Goal: Information Seeking & Learning: Learn about a topic

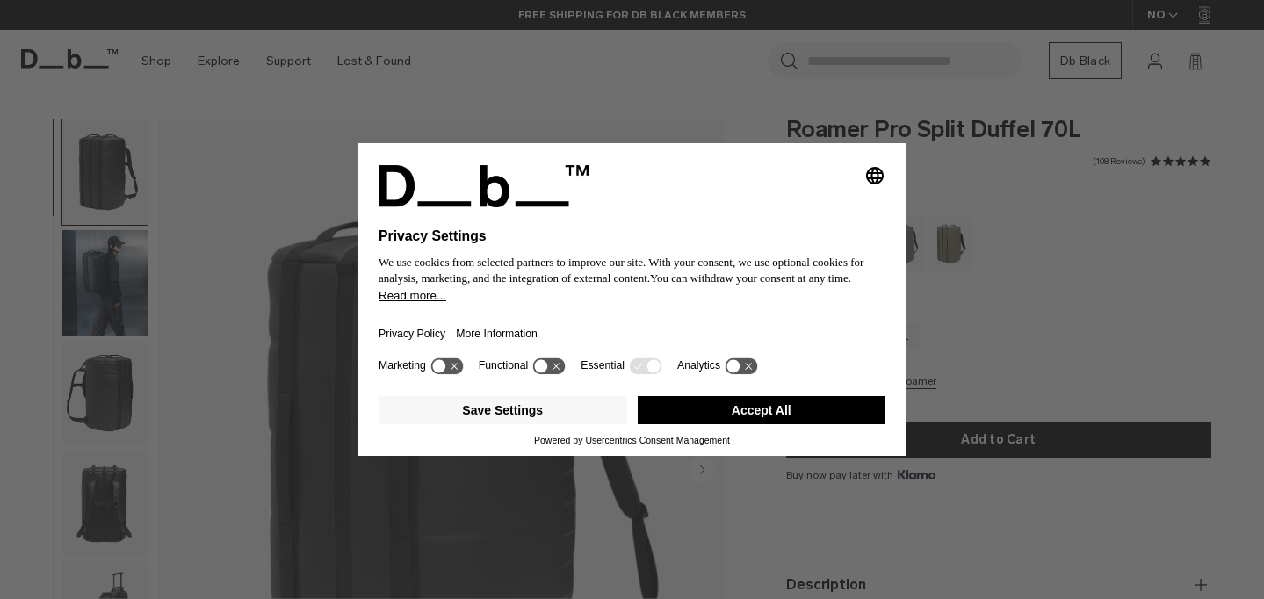
click at [696, 415] on button "Accept All" at bounding box center [762, 410] width 249 height 28
click at [758, 415] on button "Accept All" at bounding box center [762, 410] width 249 height 28
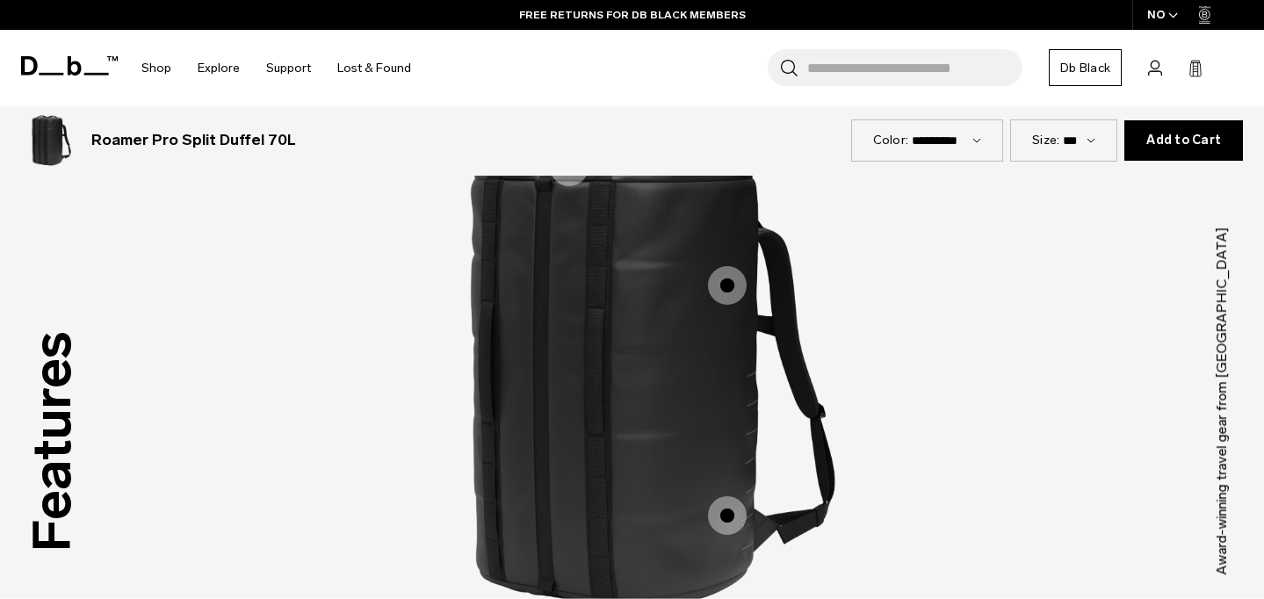
scroll to position [2089, 0]
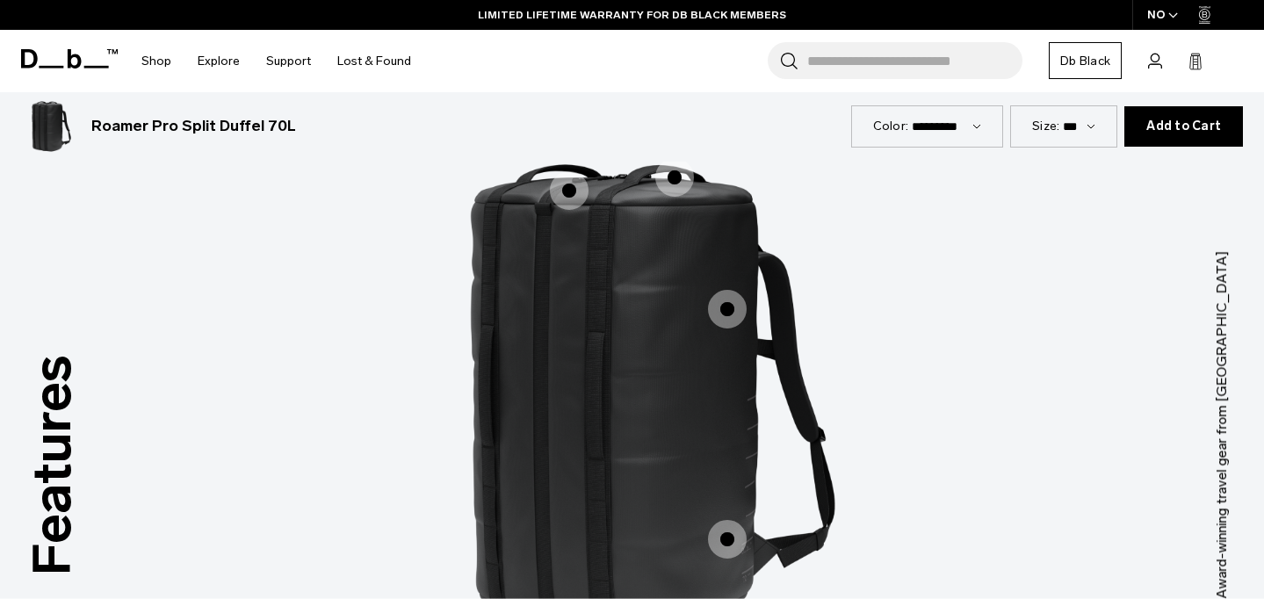
click at [571, 194] on span "1 / 3" at bounding box center [569, 190] width 39 height 39
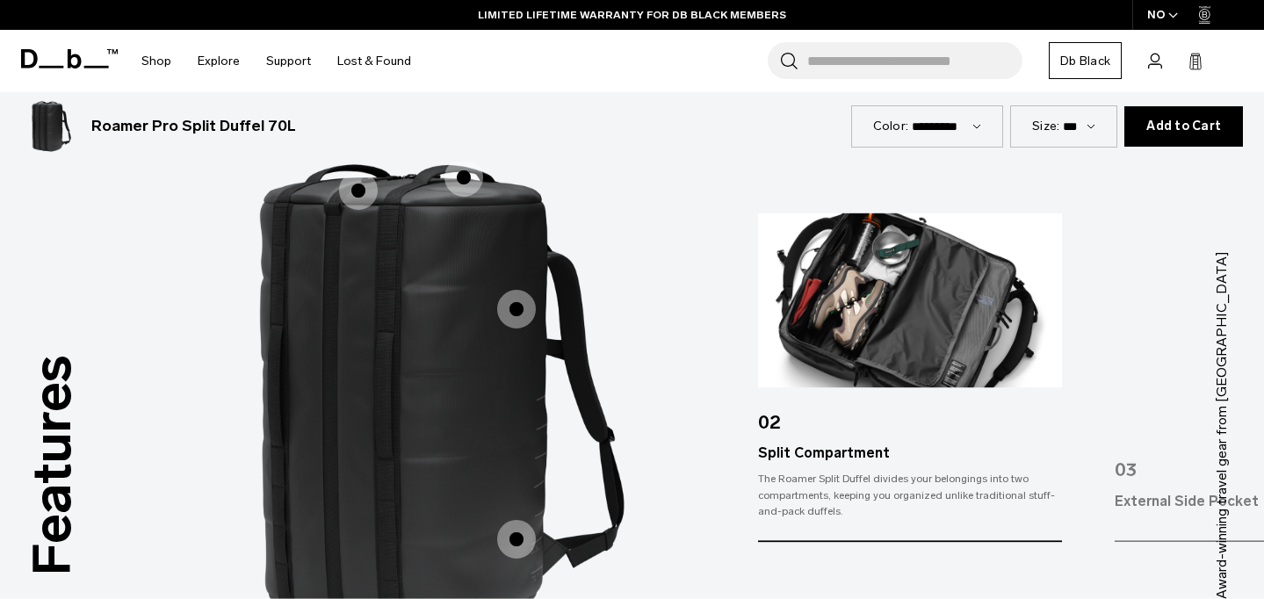
click at [511, 327] on span "1 / 3" at bounding box center [516, 309] width 39 height 39
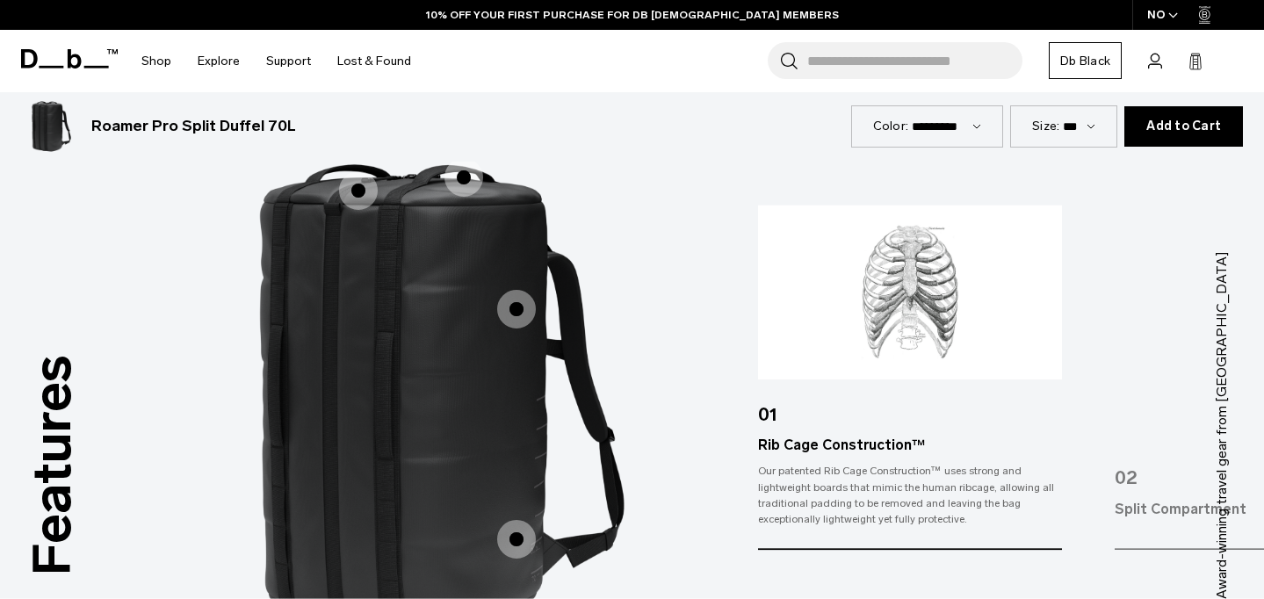
click at [514, 530] on span "1 / 3" at bounding box center [516, 539] width 39 height 39
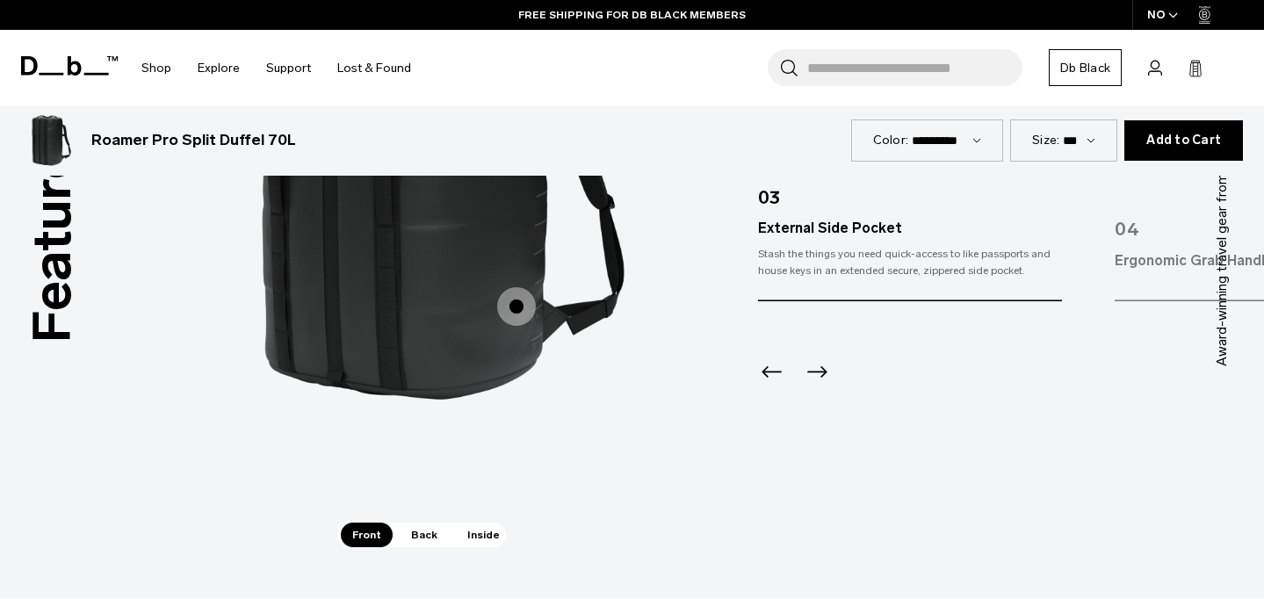
scroll to position [2316, 0]
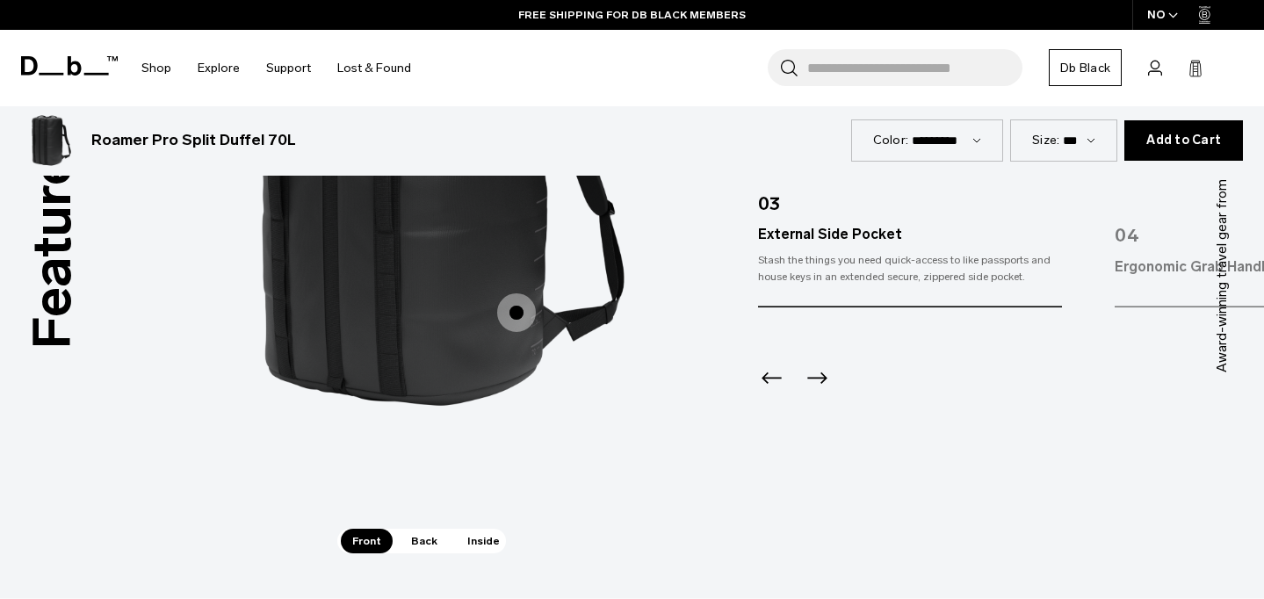
click at [812, 375] on icon "Next slide" at bounding box center [817, 378] width 28 height 28
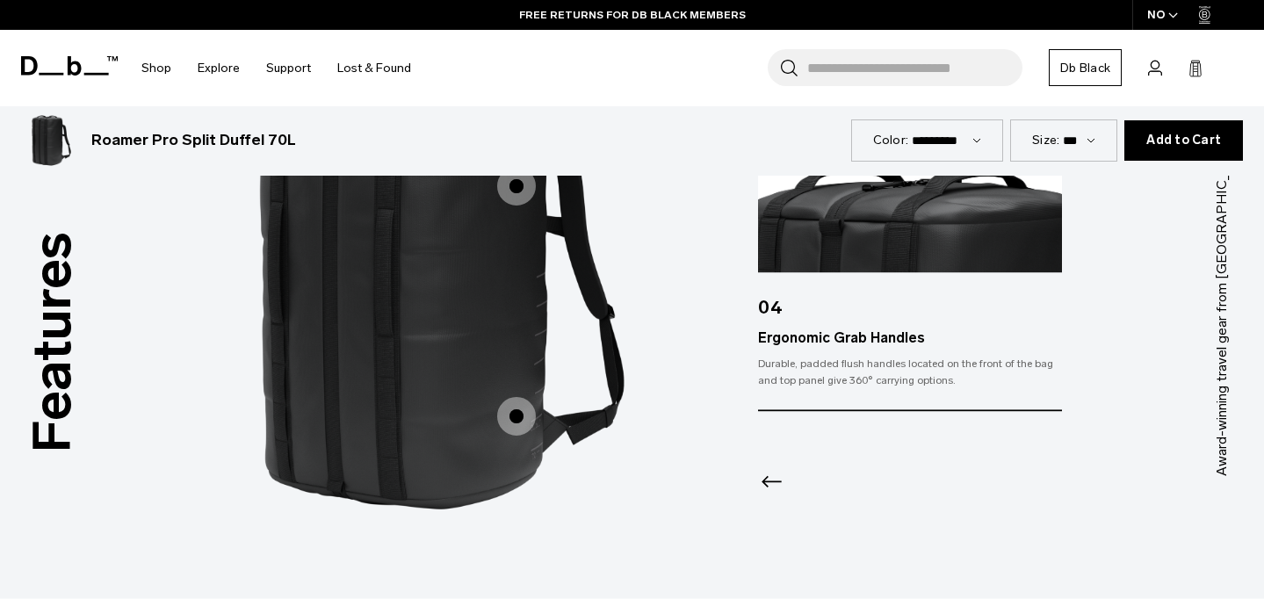
scroll to position [2222, 0]
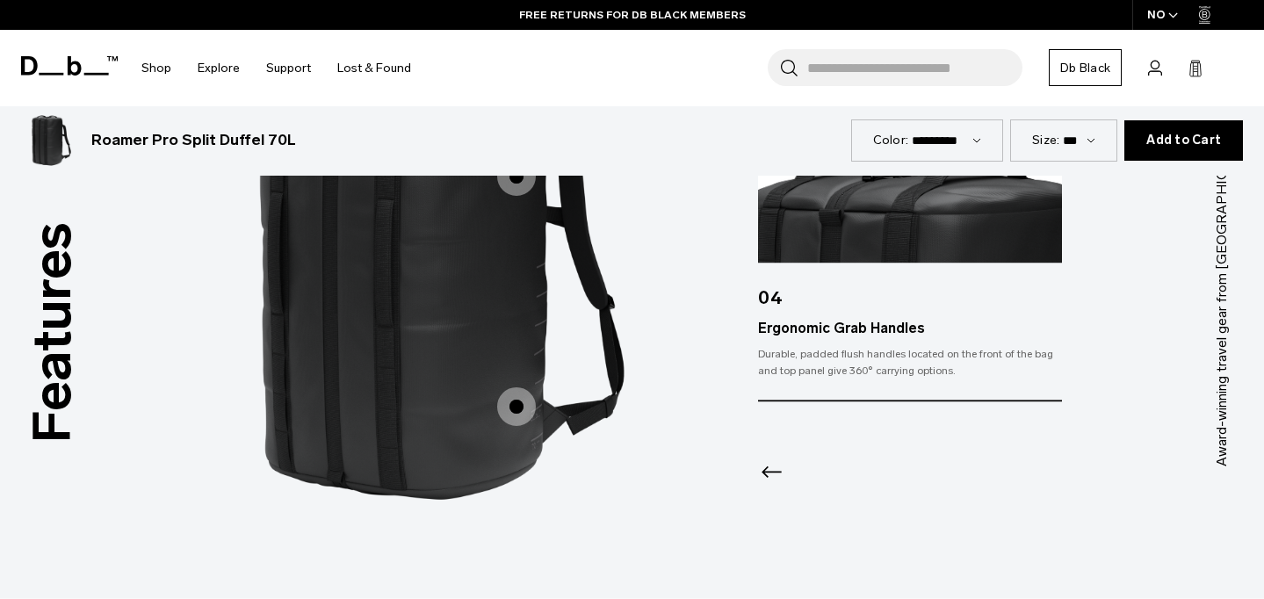
click at [523, 407] on span "1 / 3" at bounding box center [516, 406] width 39 height 39
click at [508, 412] on span "1 / 3" at bounding box center [516, 406] width 39 height 39
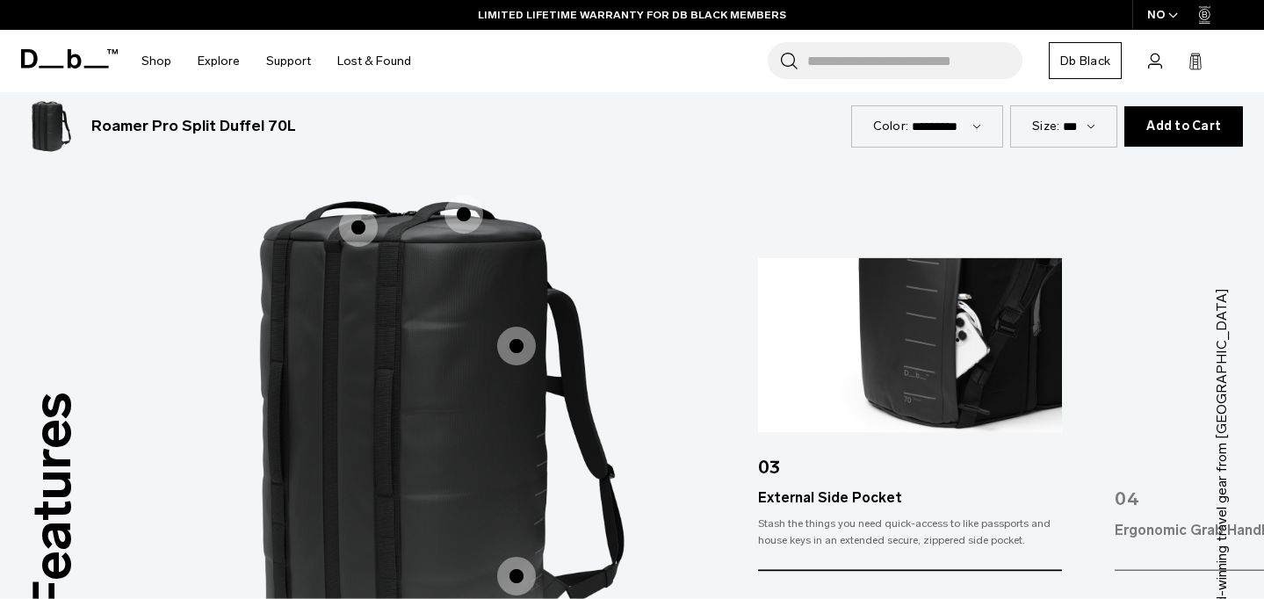
scroll to position [1936, 0]
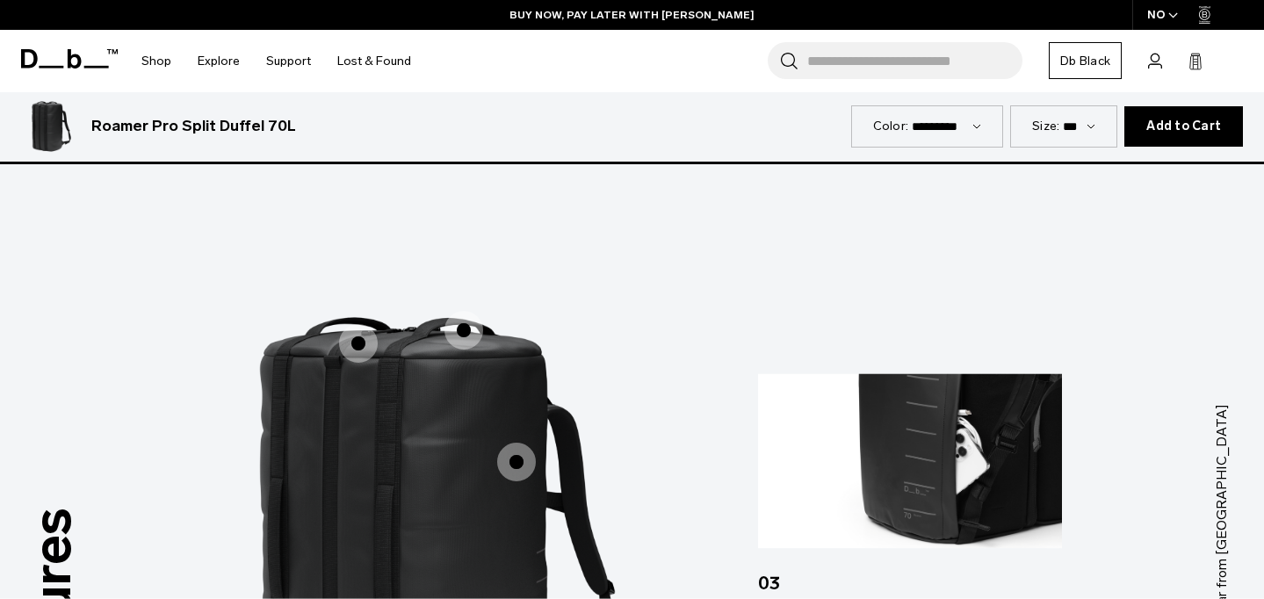
click at [463, 339] on span "1 / 3" at bounding box center [463, 330] width 39 height 39
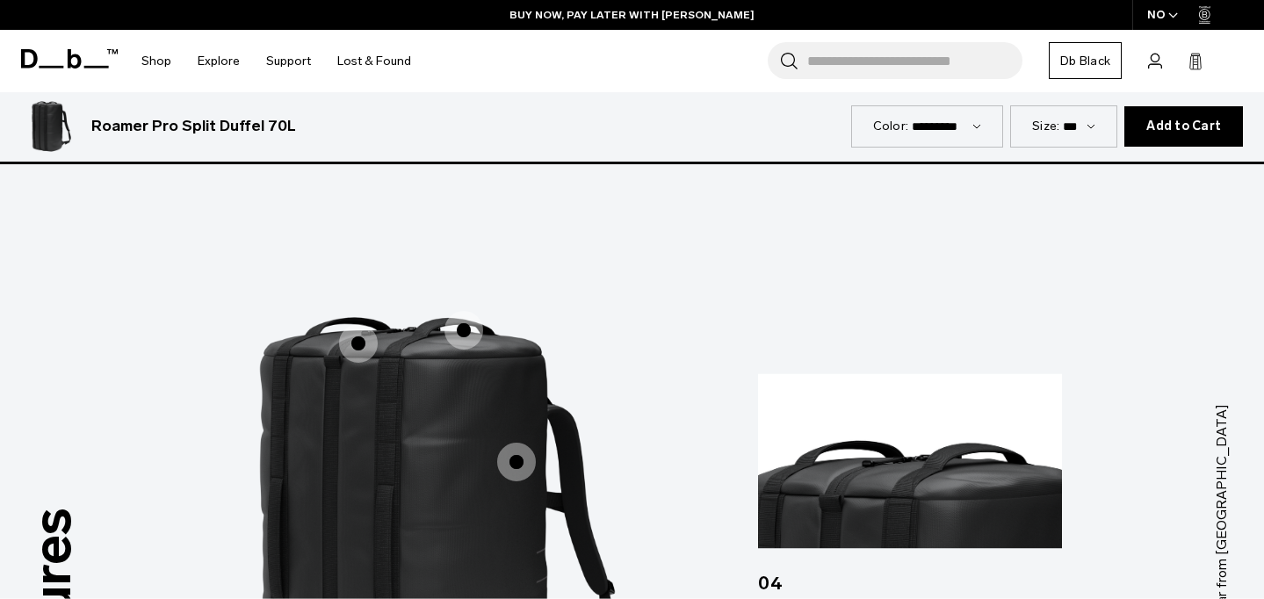
click at [373, 339] on span "1 / 3" at bounding box center [358, 343] width 39 height 39
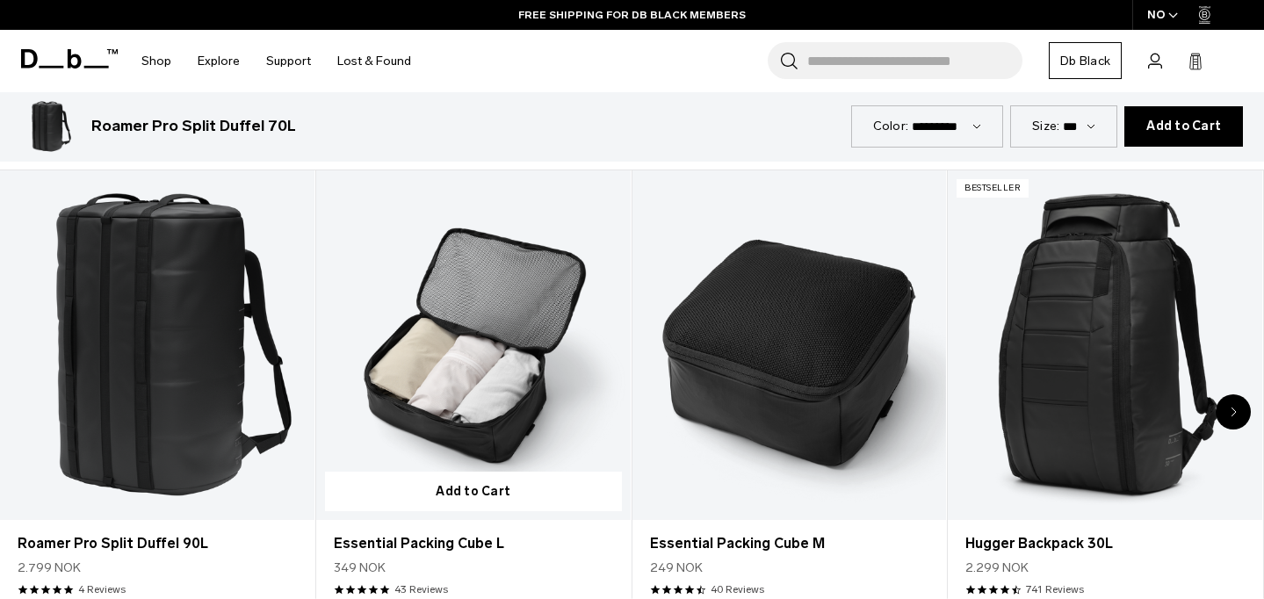
scroll to position [2991, 0]
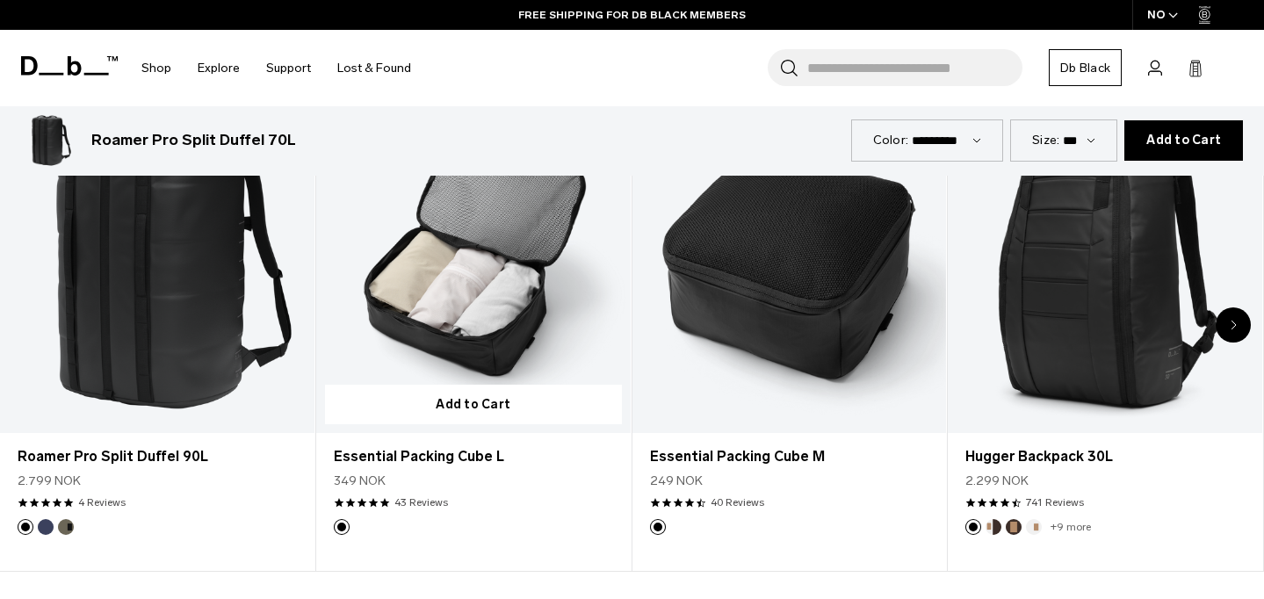
click at [467, 327] on link "Essential Packing Cube L" at bounding box center [473, 258] width 314 height 350
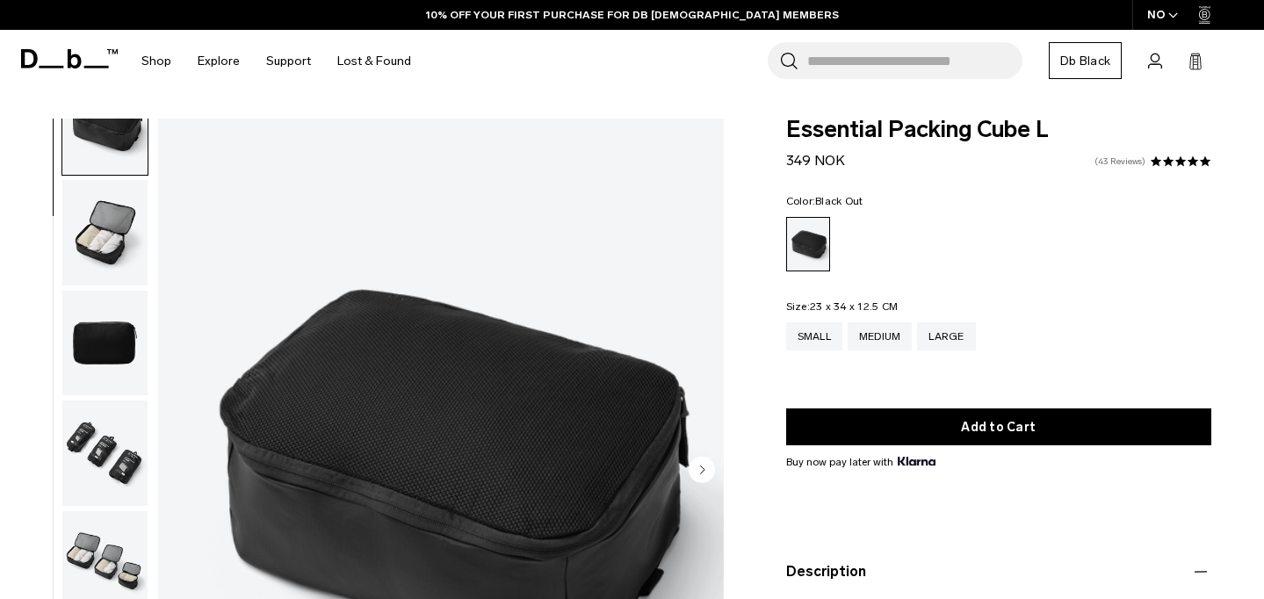
click at [1114, 164] on link "43 Reviews" at bounding box center [1119, 161] width 51 height 9
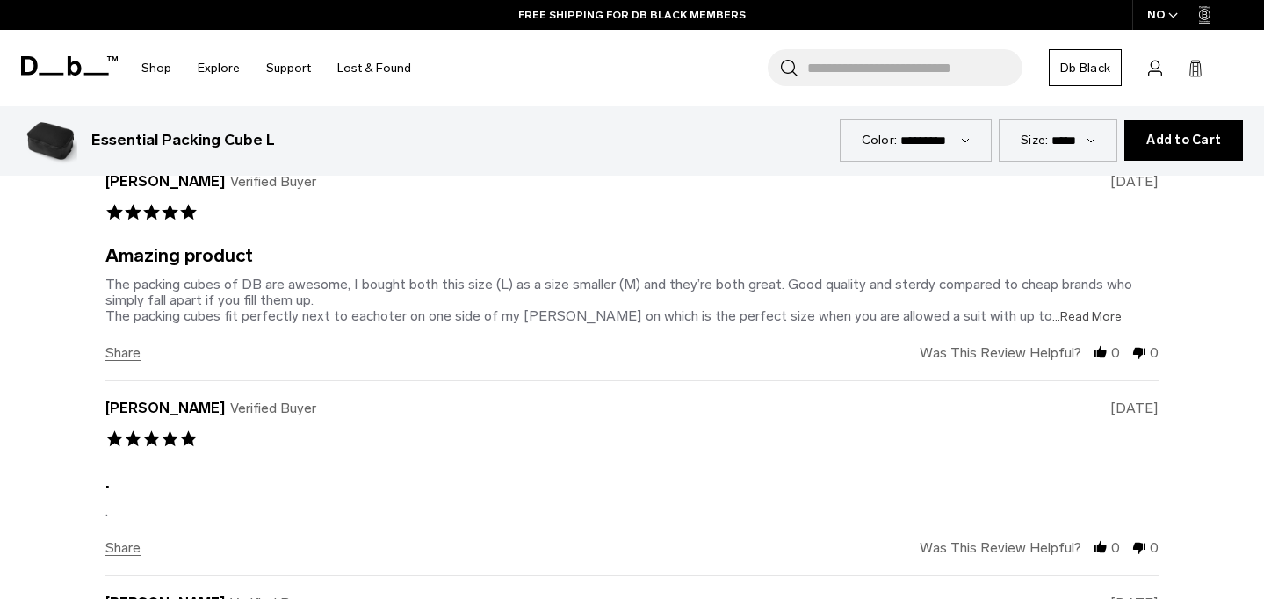
scroll to position [3490, 0]
click at [1052, 324] on span "...Read More" at bounding box center [1086, 318] width 69 height 15
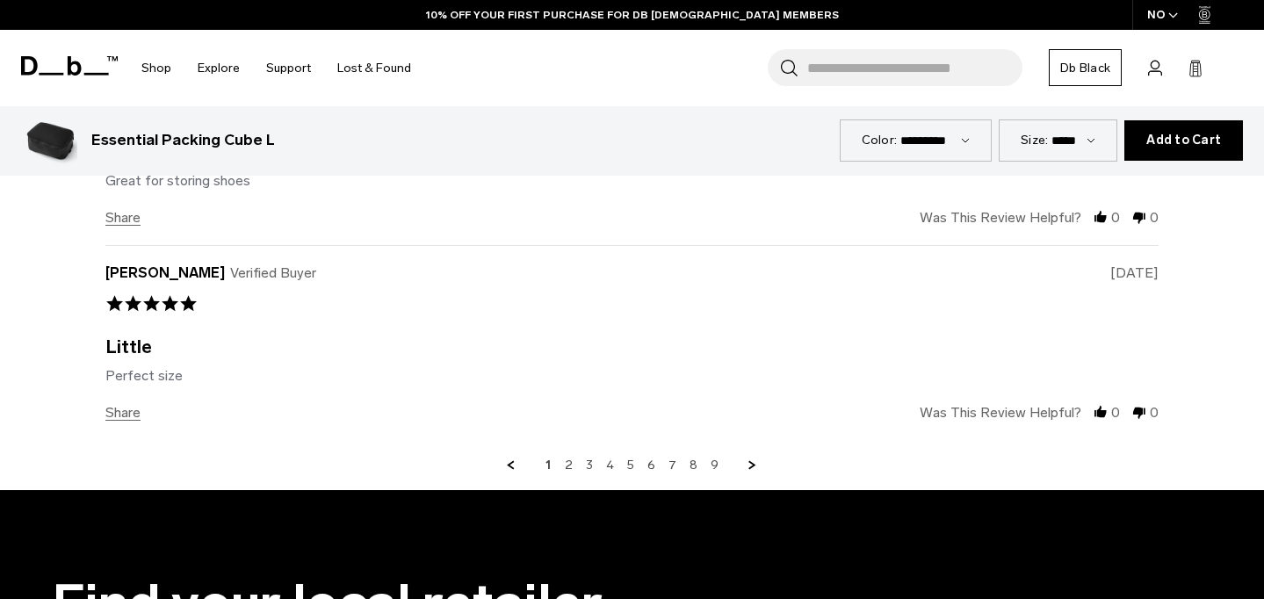
scroll to position [4190, 0]
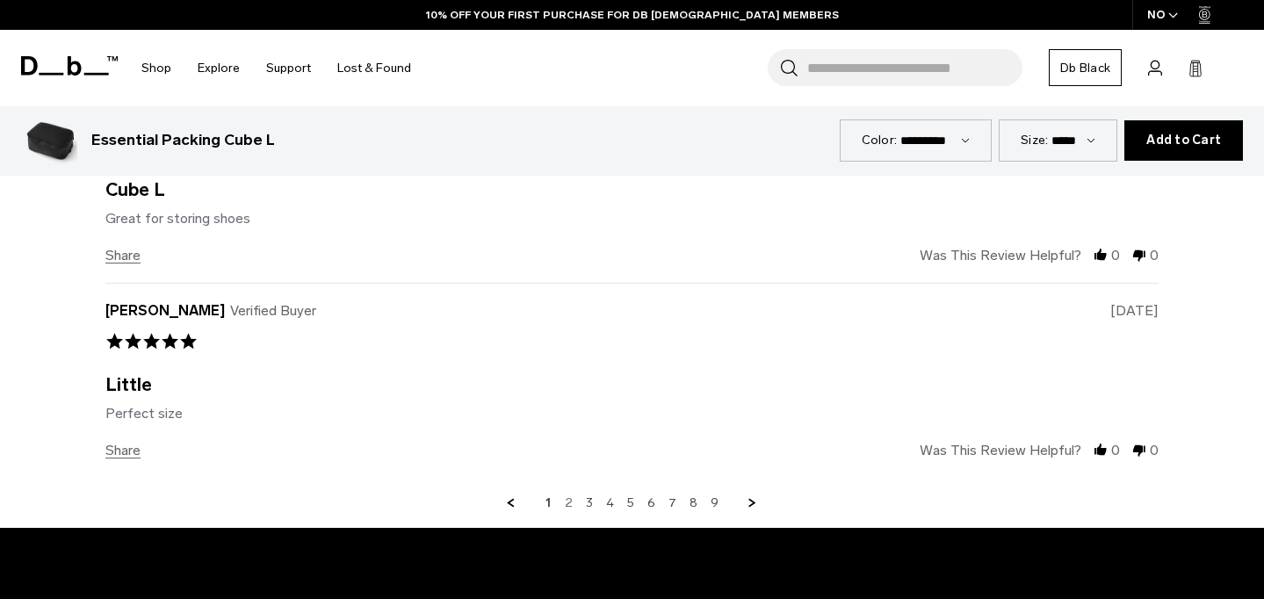
click at [566, 501] on link "2" at bounding box center [569, 503] width 8 height 16
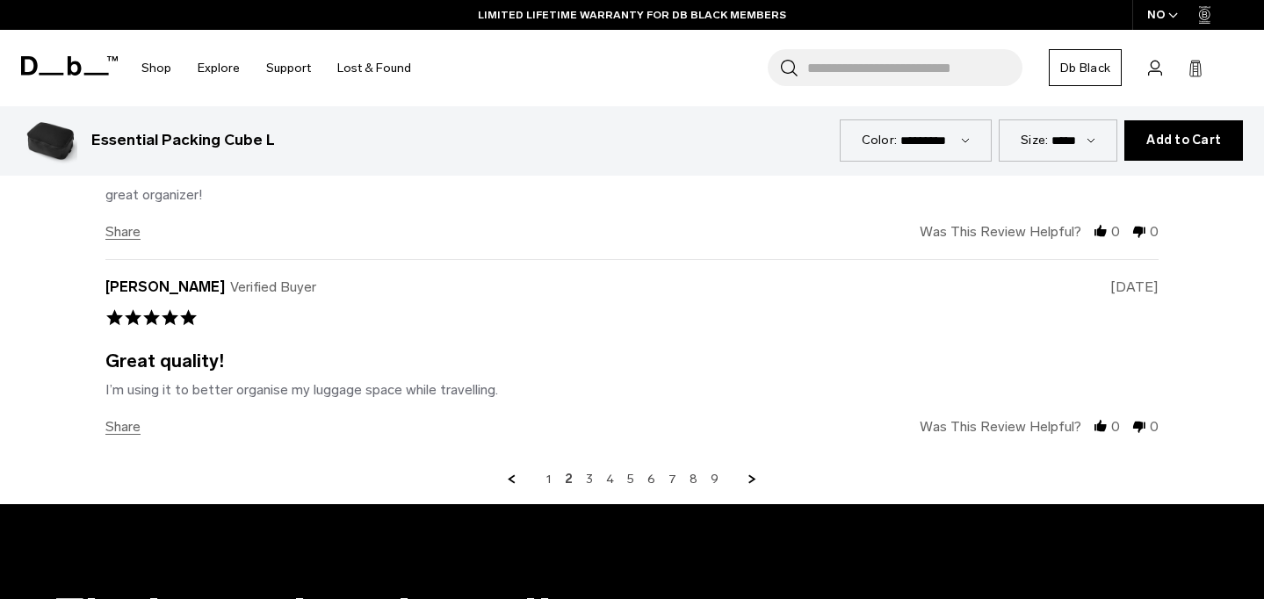
scroll to position [4165, 0]
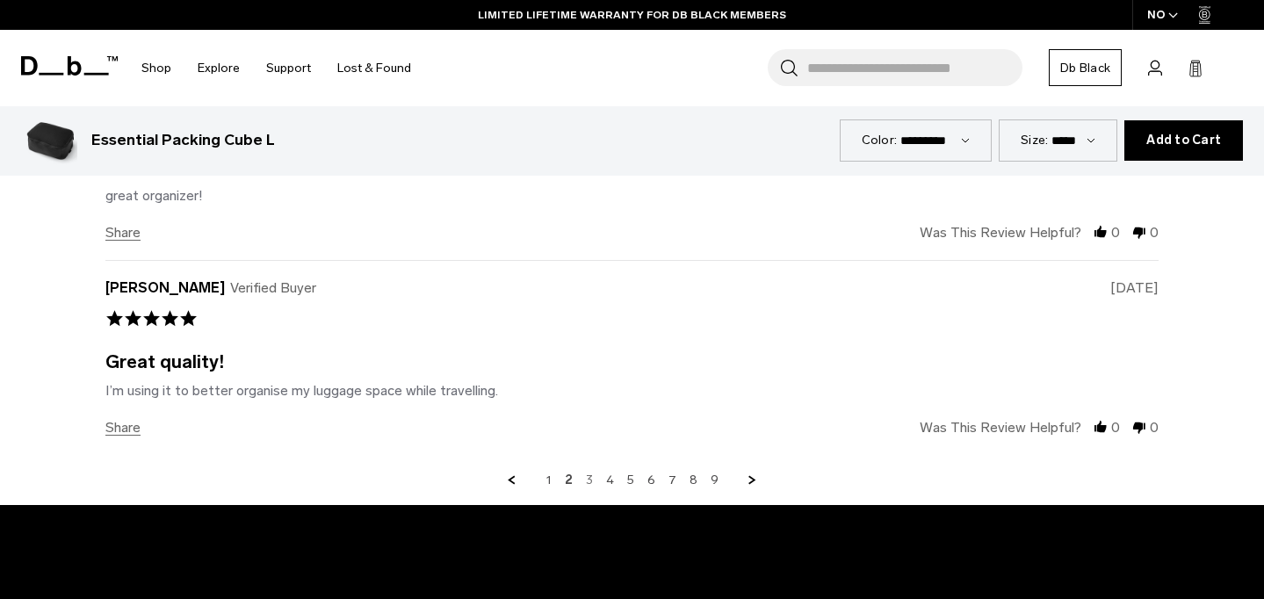
click at [592, 482] on link "3" at bounding box center [589, 480] width 7 height 16
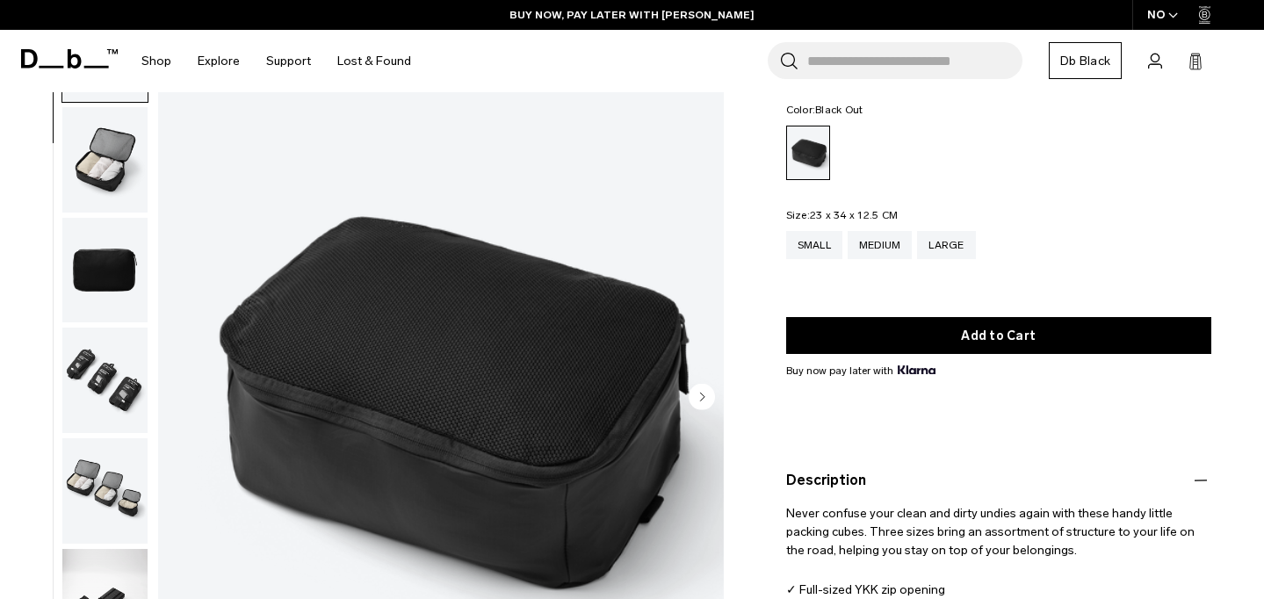
scroll to position [0, 0]
